Goal: Task Accomplishment & Management: Complete application form

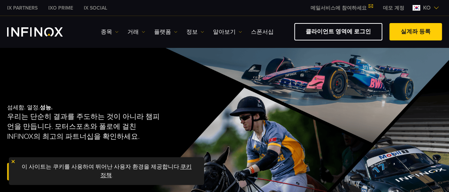
click at [49, 34] on img "INFINOX Logo" at bounding box center [35, 31] width 56 height 9
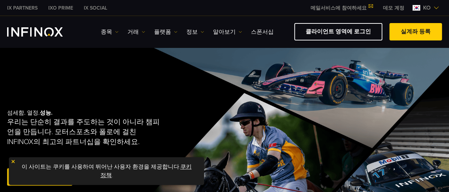
click at [399, 7] on link "데모 계정" at bounding box center [394, 7] width 32 height 7
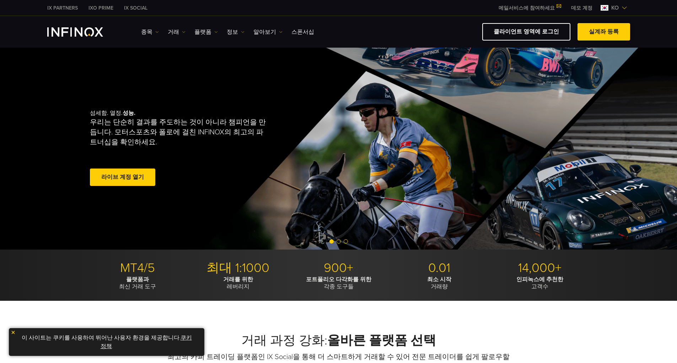
click at [609, 33] on link "실계좌 등록" at bounding box center [603, 31] width 53 height 17
